Goal: Task Accomplishment & Management: Use online tool/utility

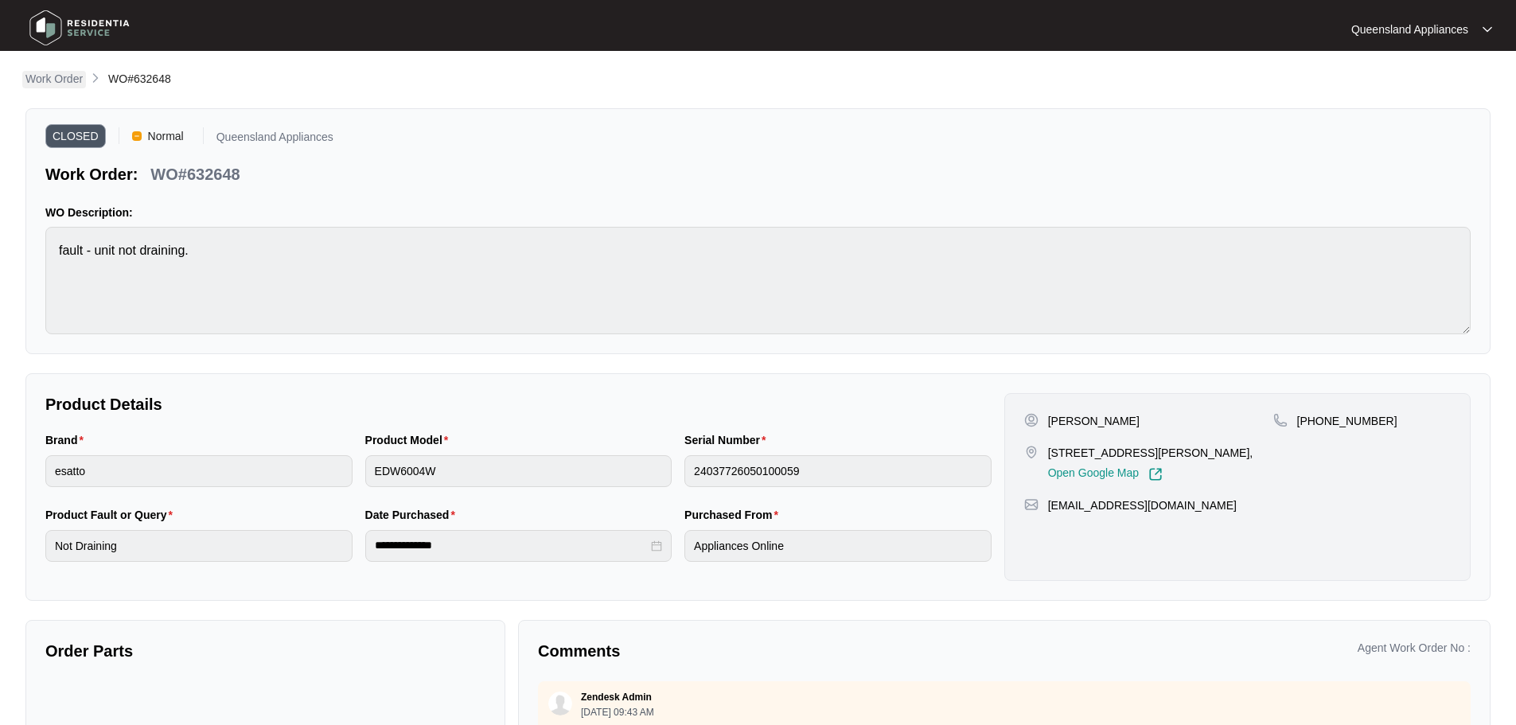
click at [45, 82] on p "Work Order" at bounding box center [53, 79] width 57 height 16
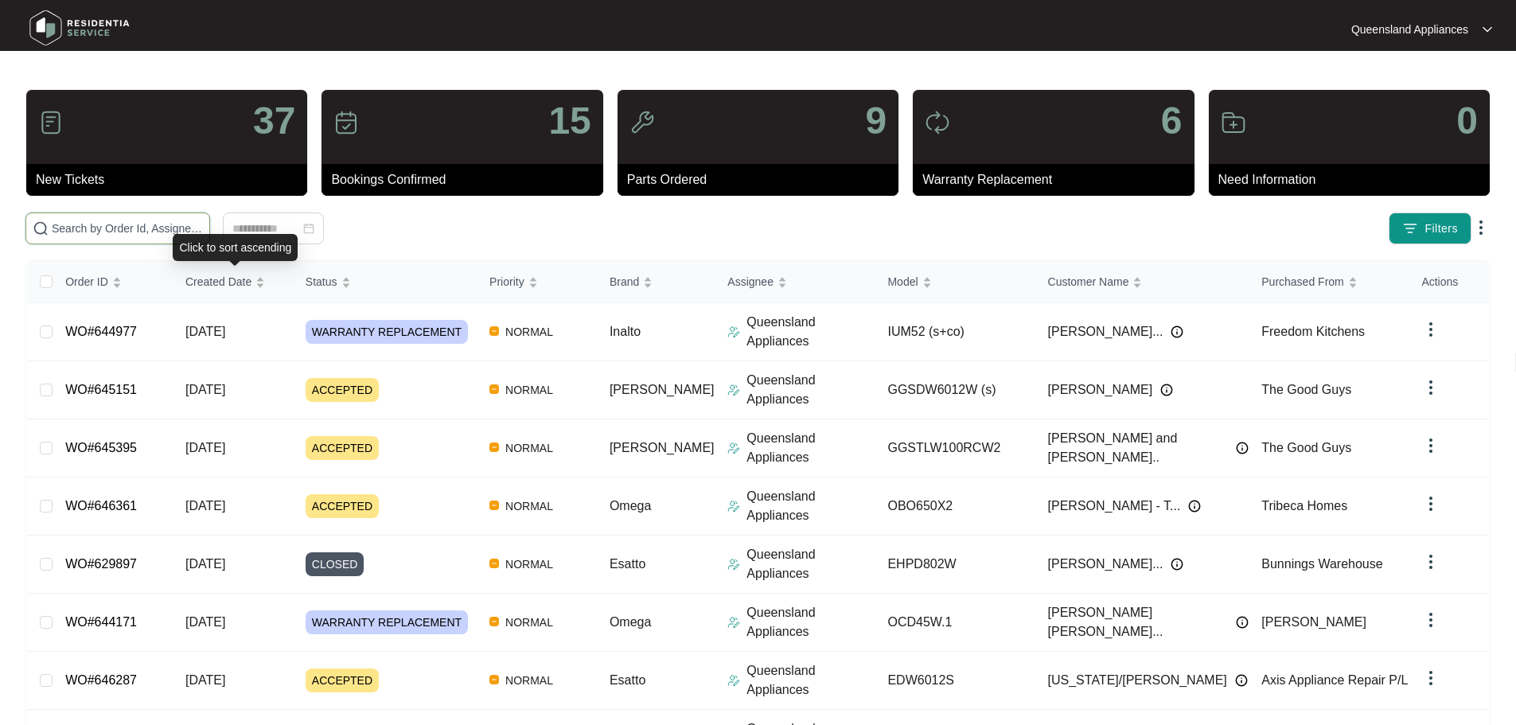
click at [189, 230] on input "text" at bounding box center [127, 229] width 151 height 18
paste input "644392"
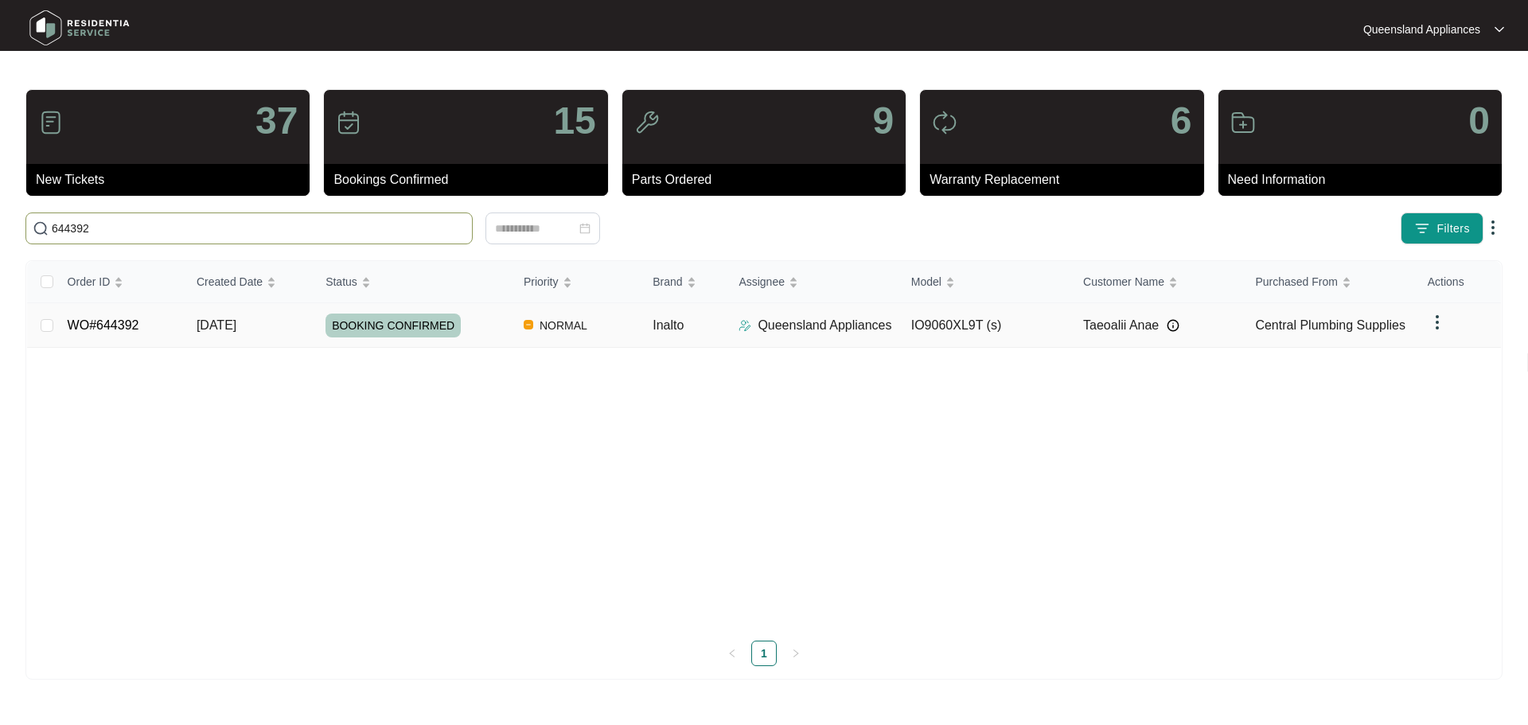
type input "644392"
click at [201, 330] on span "[DATE]" at bounding box center [217, 325] width 40 height 14
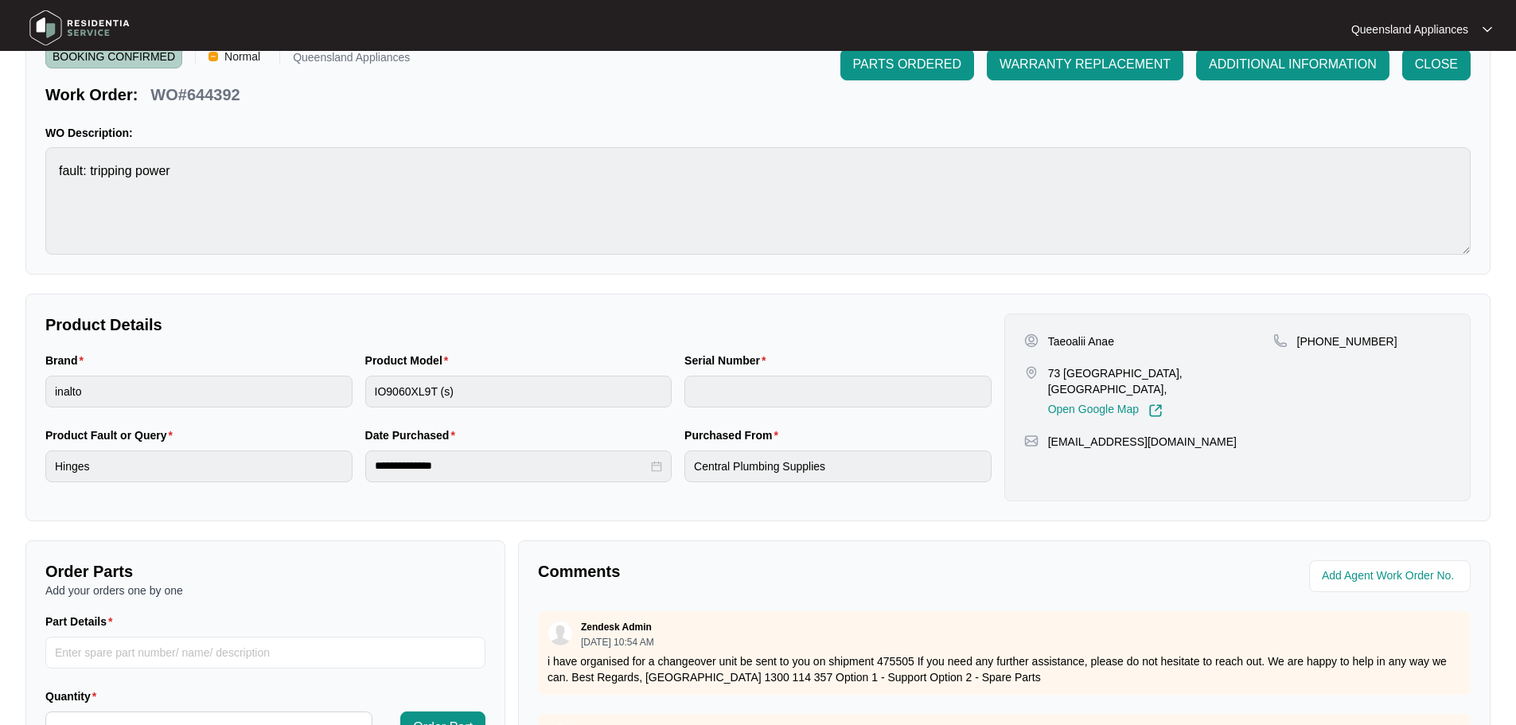
scroll to position [318, 0]
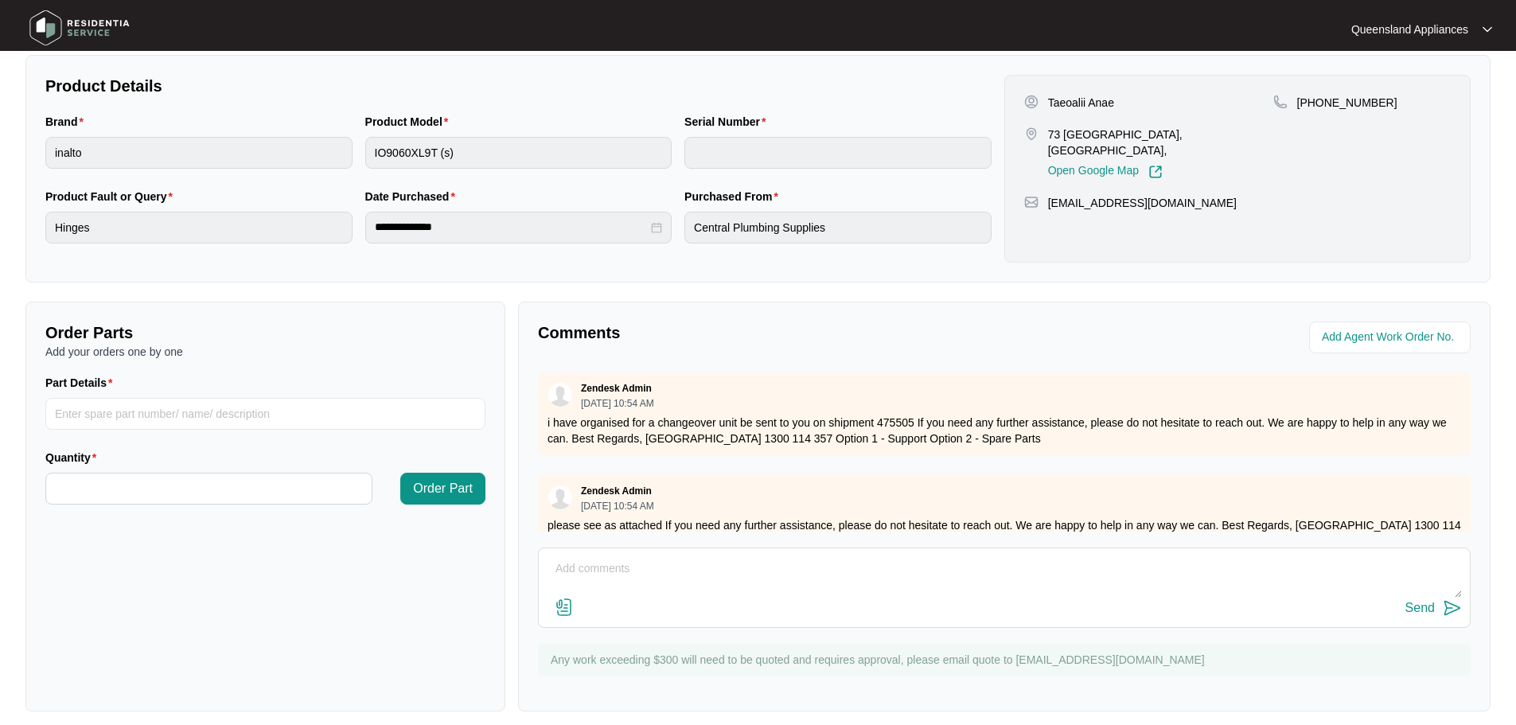
click at [690, 571] on textarea at bounding box center [1004, 576] width 915 height 41
paste textarea "Called to install changeover oven. IO9060XL9T(s). Tech attended and installed t…"
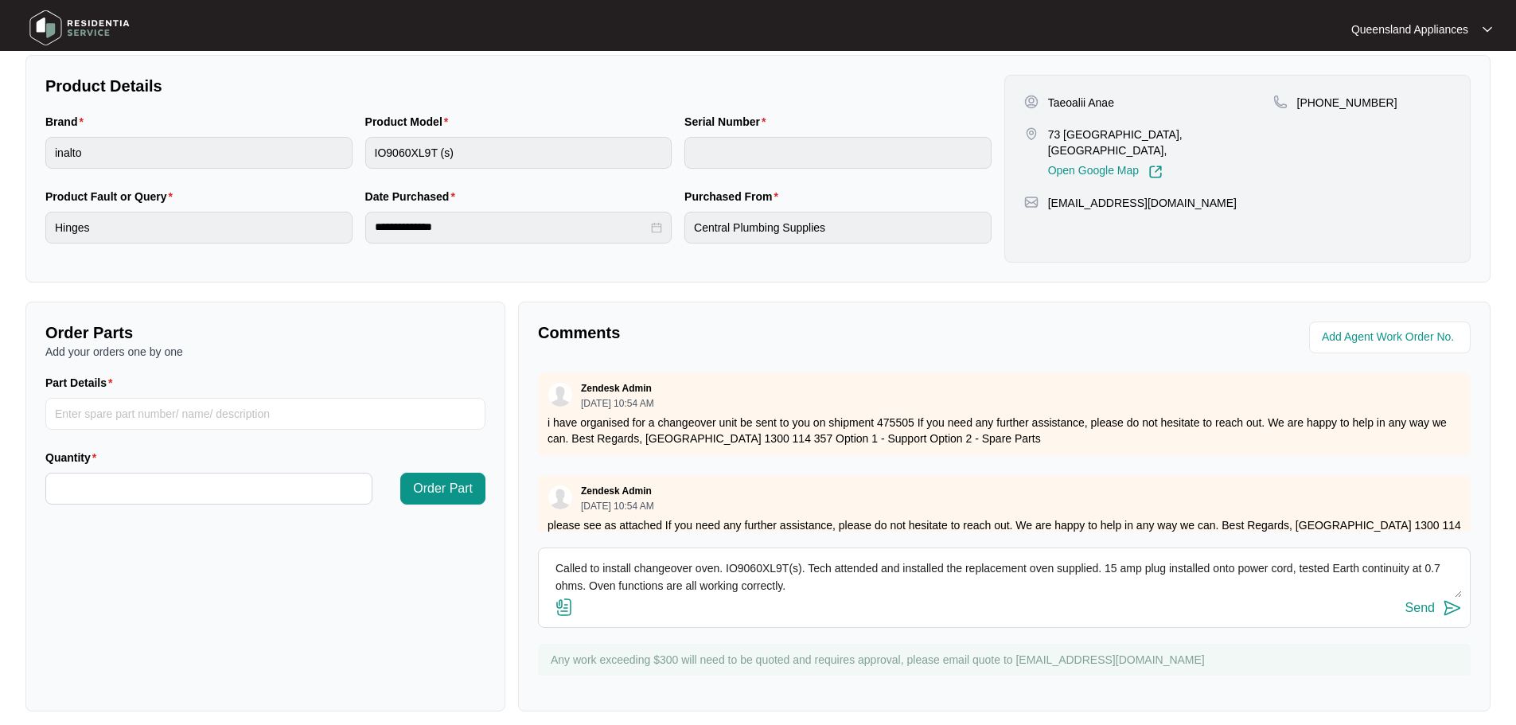
scroll to position [29, 0]
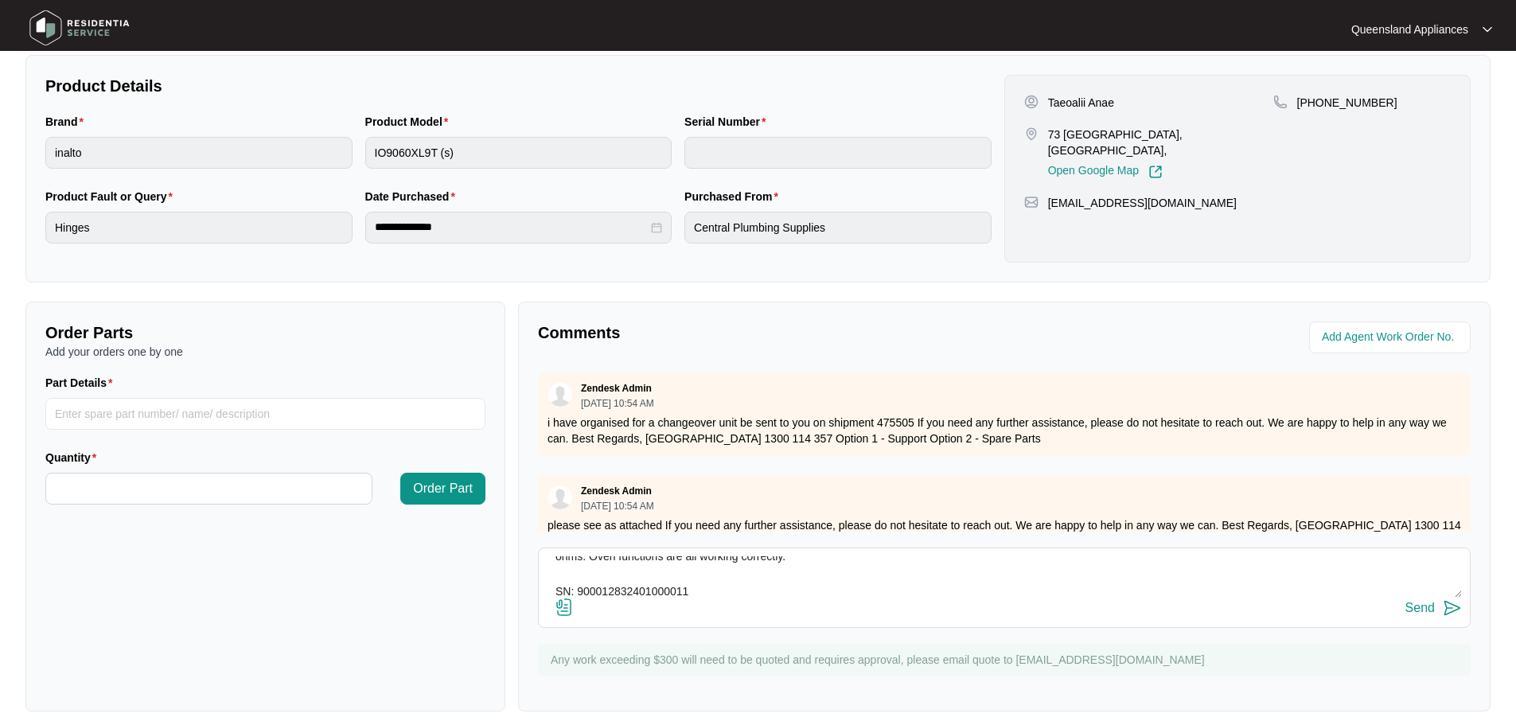
type textarea "Called to install changeover oven. IO9060XL9T(s). Tech attended and installed t…"
click at [623, 600] on div "Send" at bounding box center [1004, 608] width 915 height 21
click at [618, 584] on textarea "Called to install changeover oven. IO9060XL9T(s). Tech attended and installed t…" at bounding box center [1004, 576] width 915 height 41
click at [1456, 609] on img at bounding box center [1452, 607] width 19 height 19
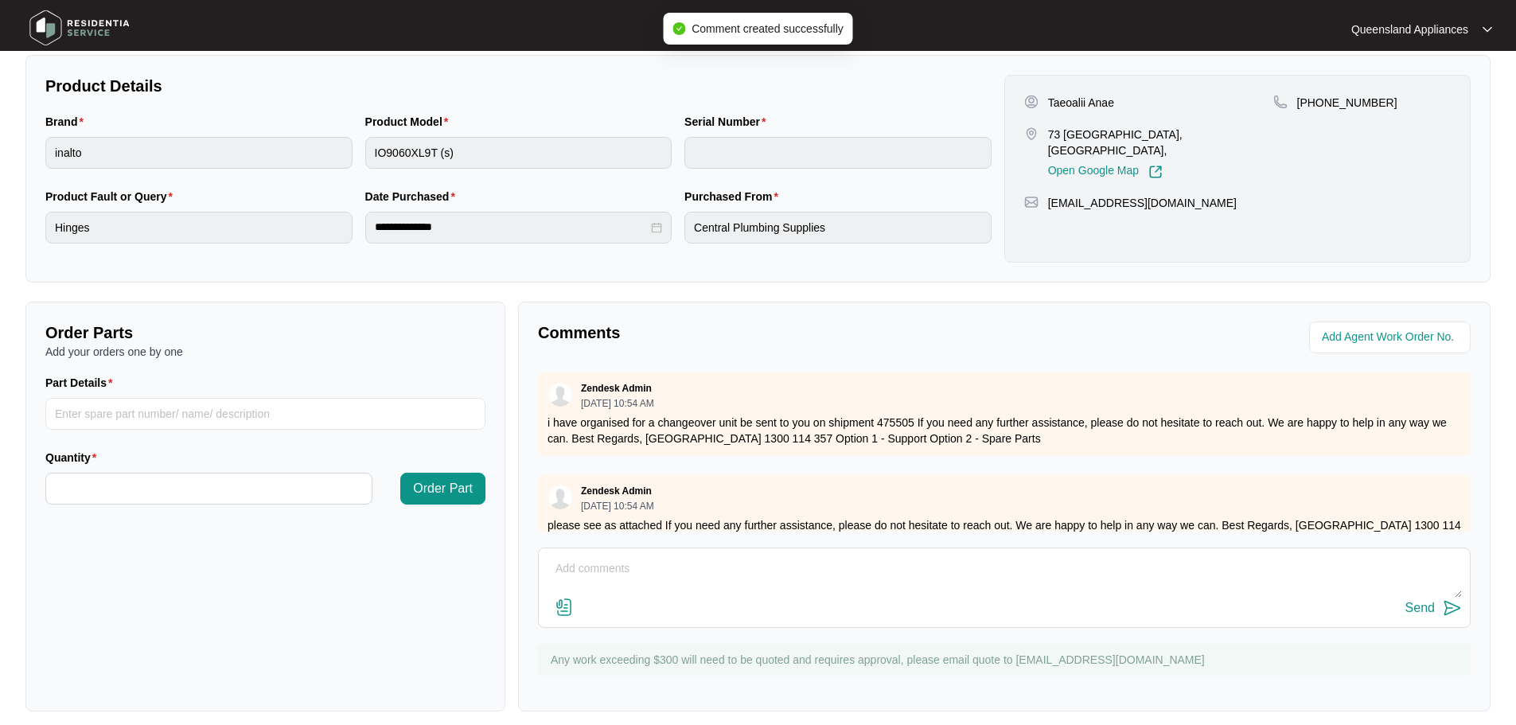
scroll to position [0, 0]
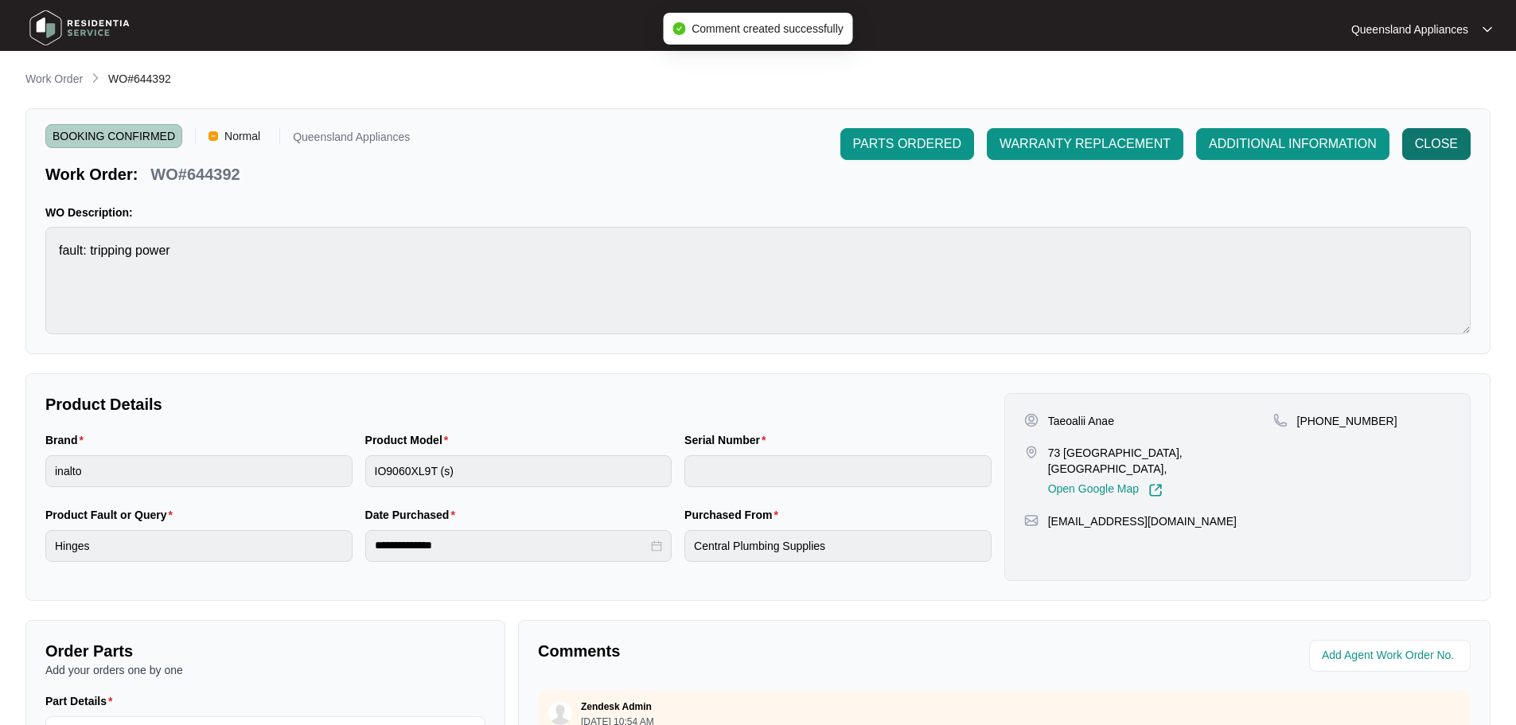
click at [1444, 153] on span "CLOSE" at bounding box center [1436, 143] width 43 height 19
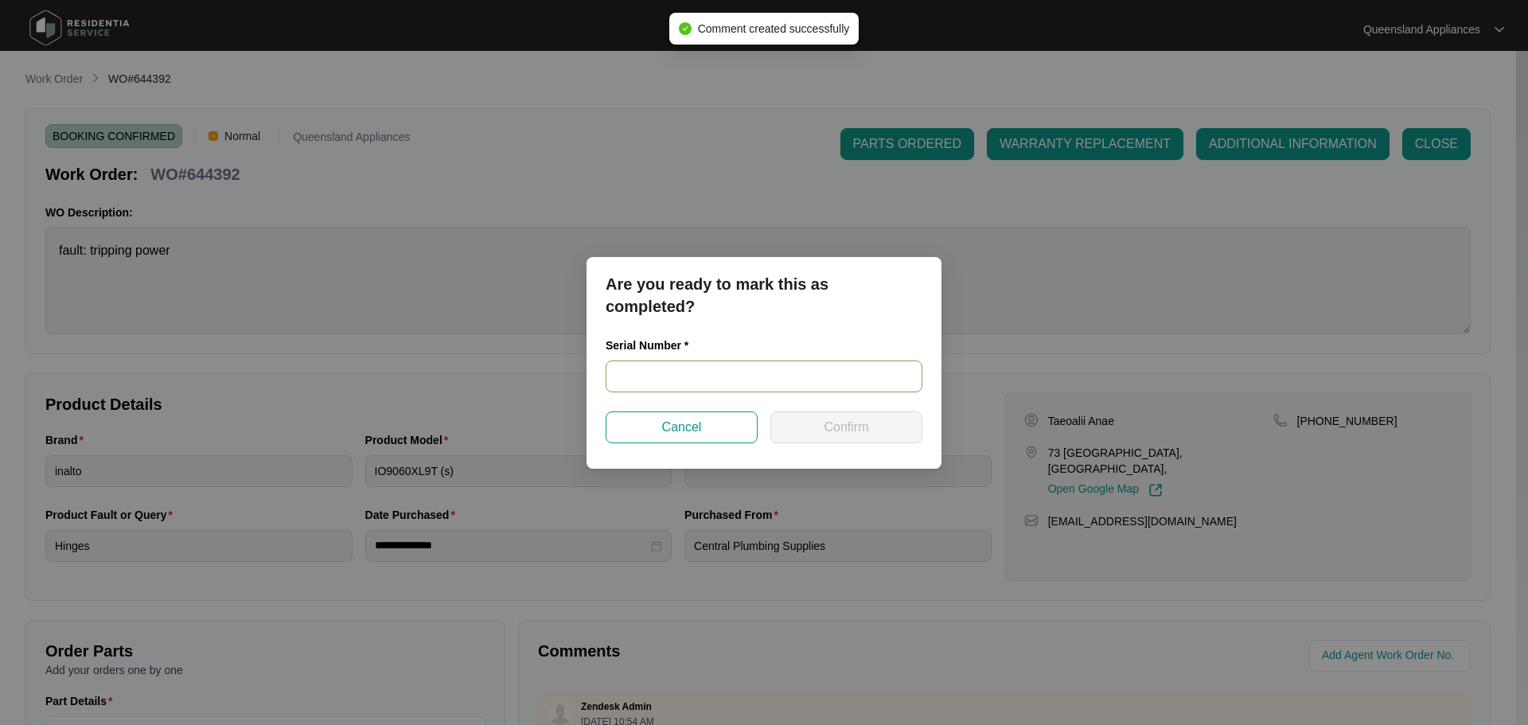
click at [728, 372] on input "text" at bounding box center [764, 377] width 317 height 32
paste input "900012832401000011"
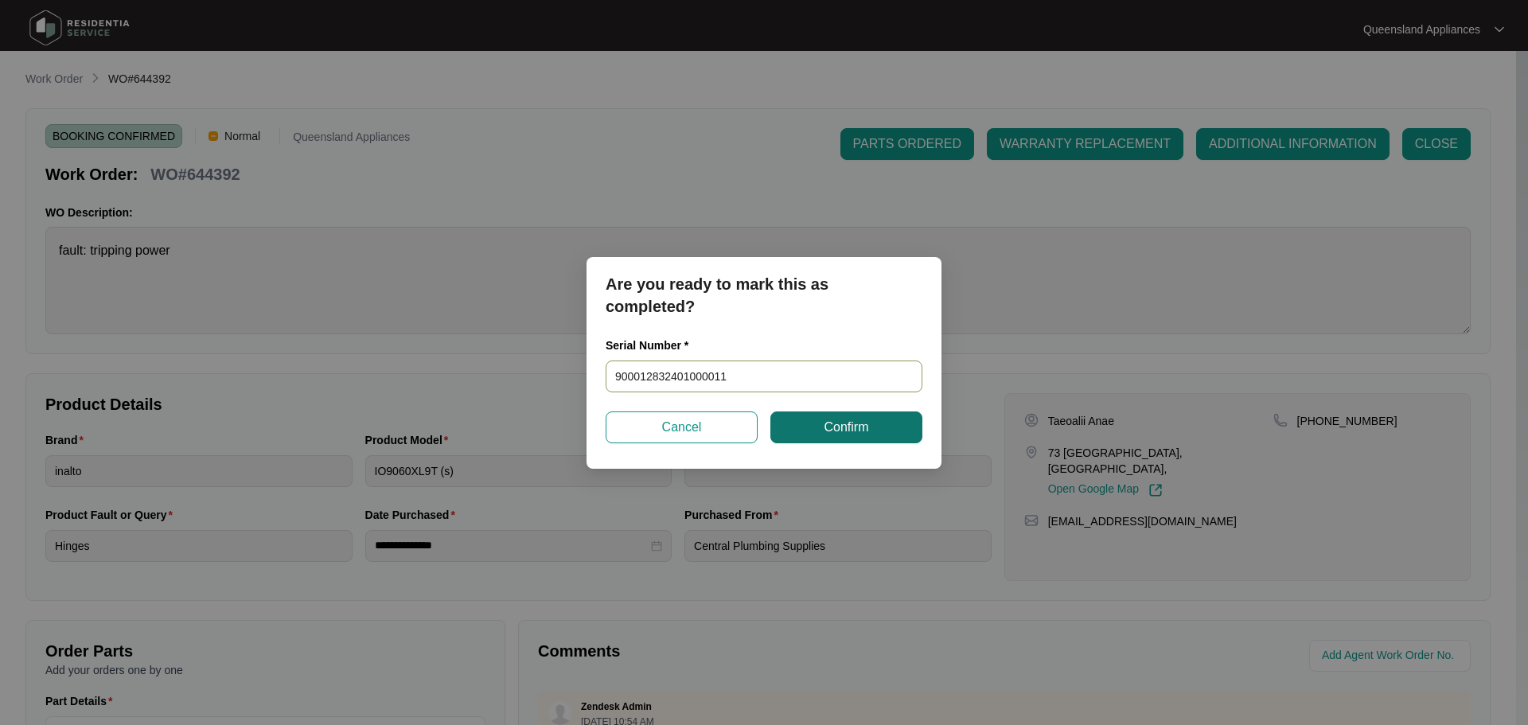
type input "900012832401000011"
click at [840, 432] on span "Confirm" at bounding box center [846, 427] width 45 height 19
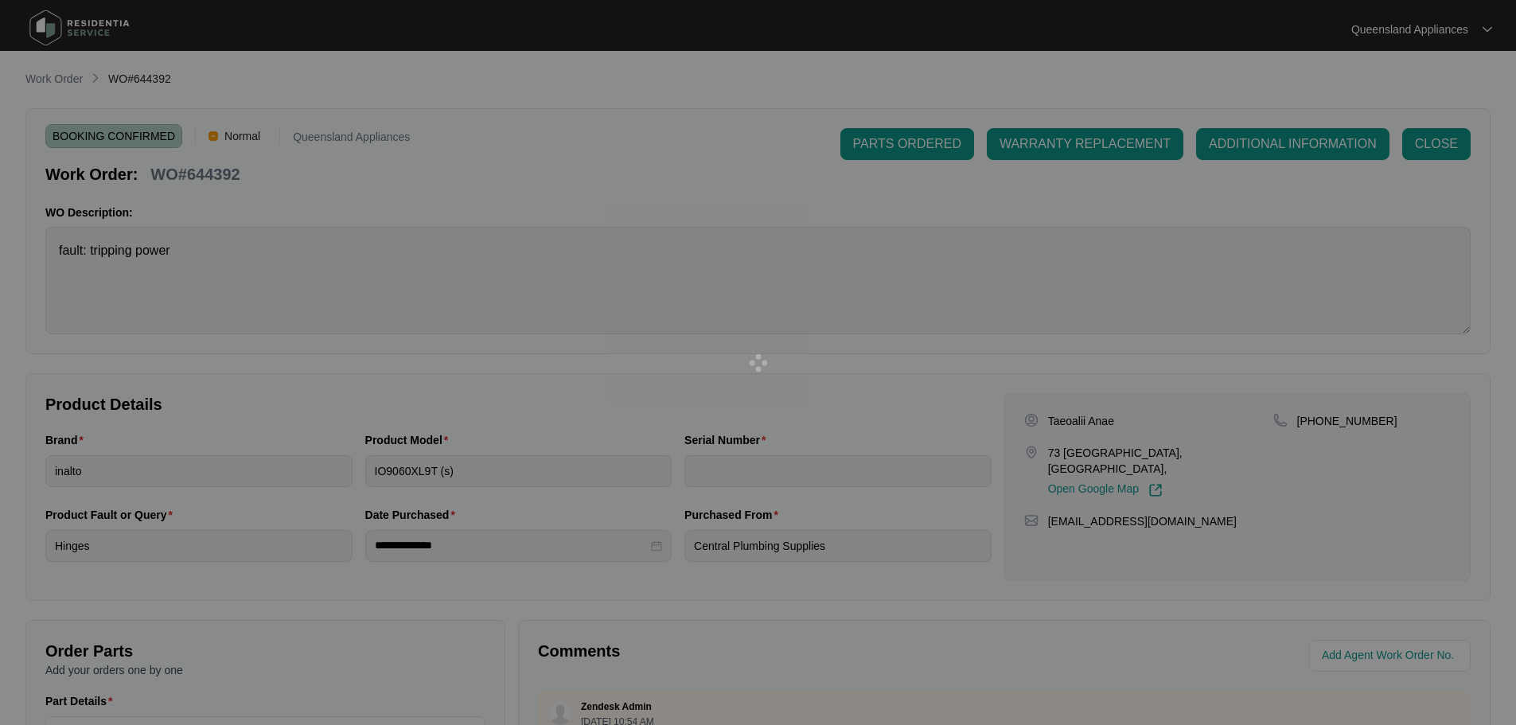
type input "900012832401000011"
